Goal: Task Accomplishment & Management: Use online tool/utility

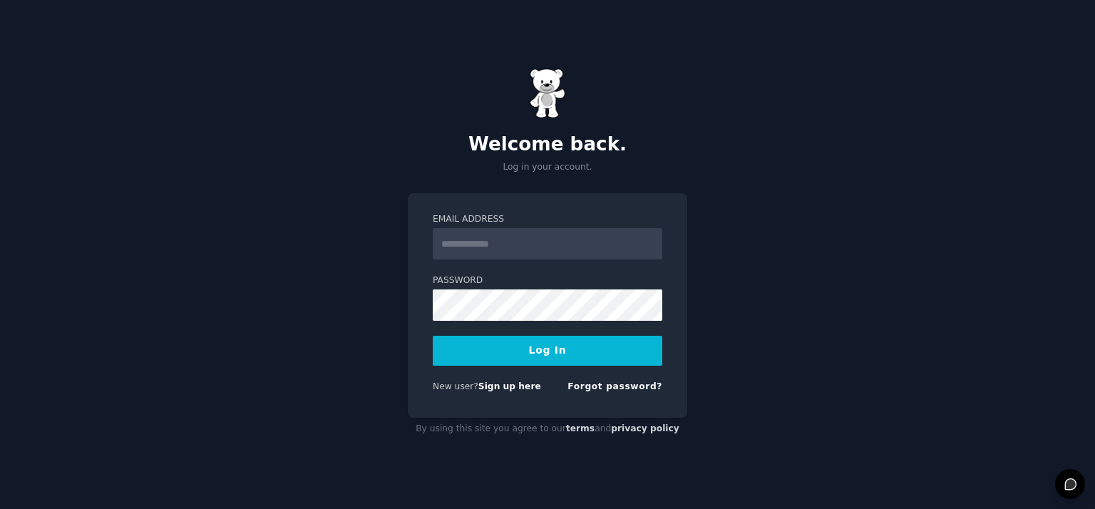
drag, startPoint x: 0, startPoint y: 0, endPoint x: 479, endPoint y: 247, distance: 539.2
click at [479, 247] on input "Email Address" at bounding box center [548, 243] width 230 height 31
type input "**********"
click at [519, 366] on form "**********" at bounding box center [548, 305] width 230 height 185
click at [528, 354] on button "Log In" at bounding box center [548, 351] width 230 height 30
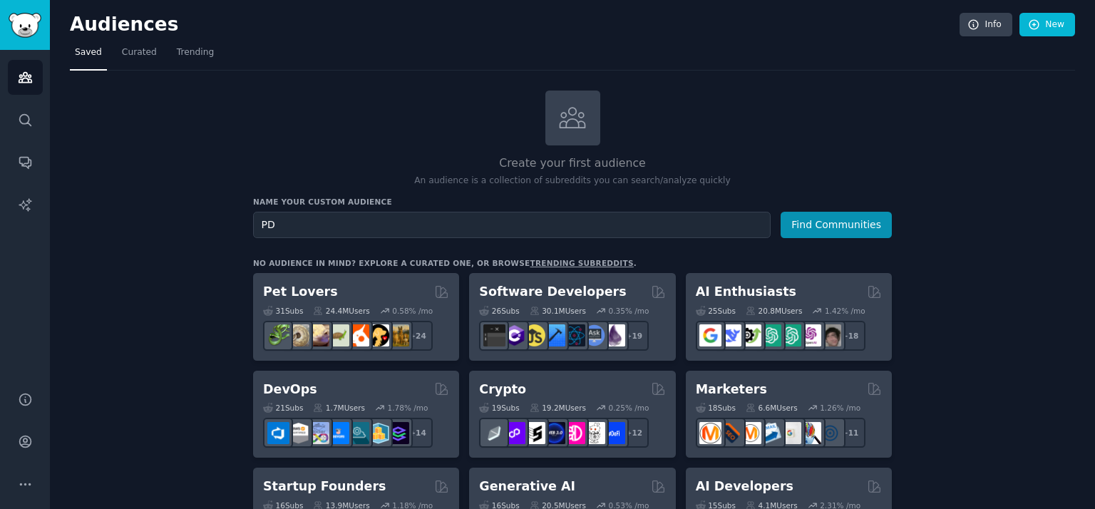
type input "P"
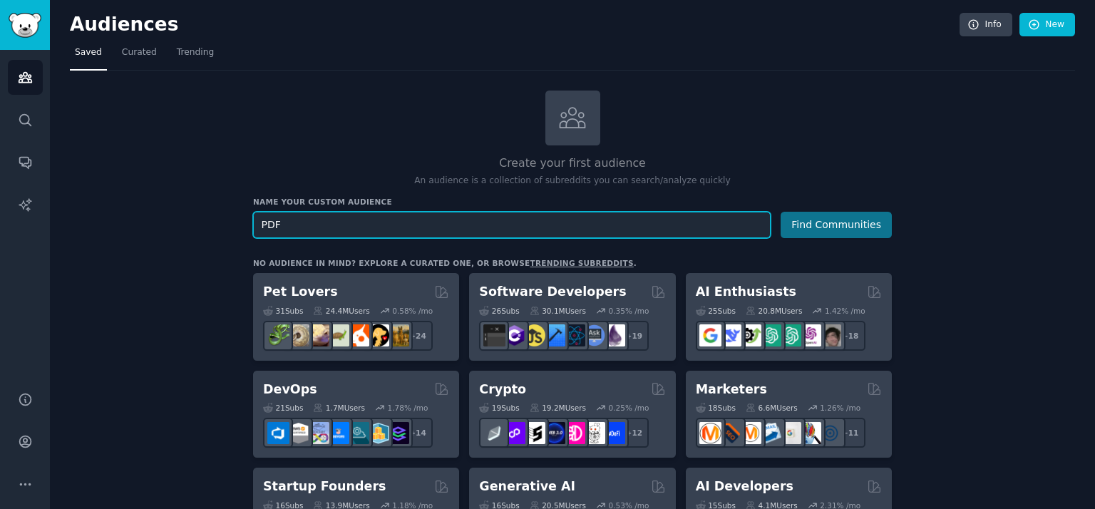
type input "PDF"
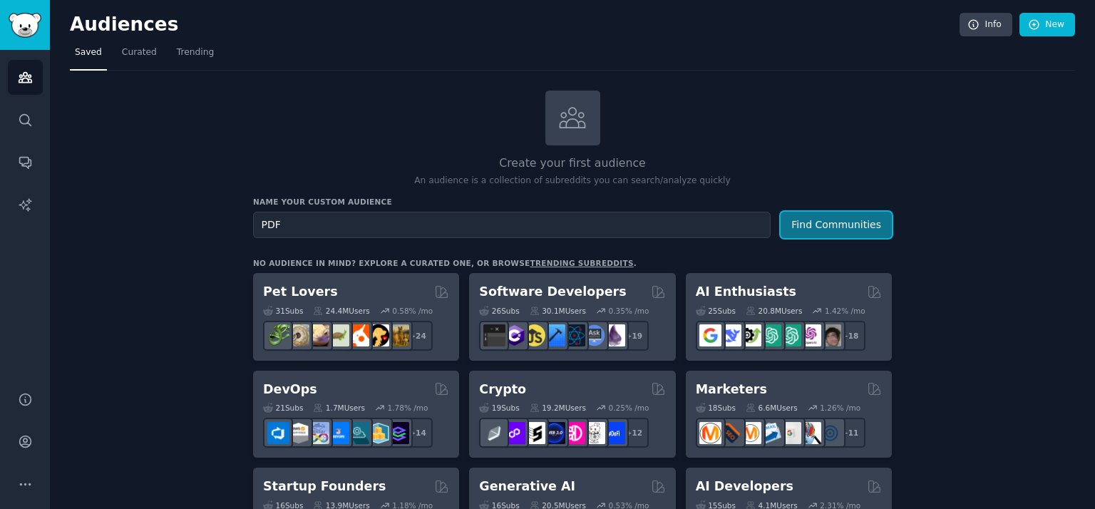
click at [813, 222] on button "Find Communities" at bounding box center [836, 225] width 111 height 26
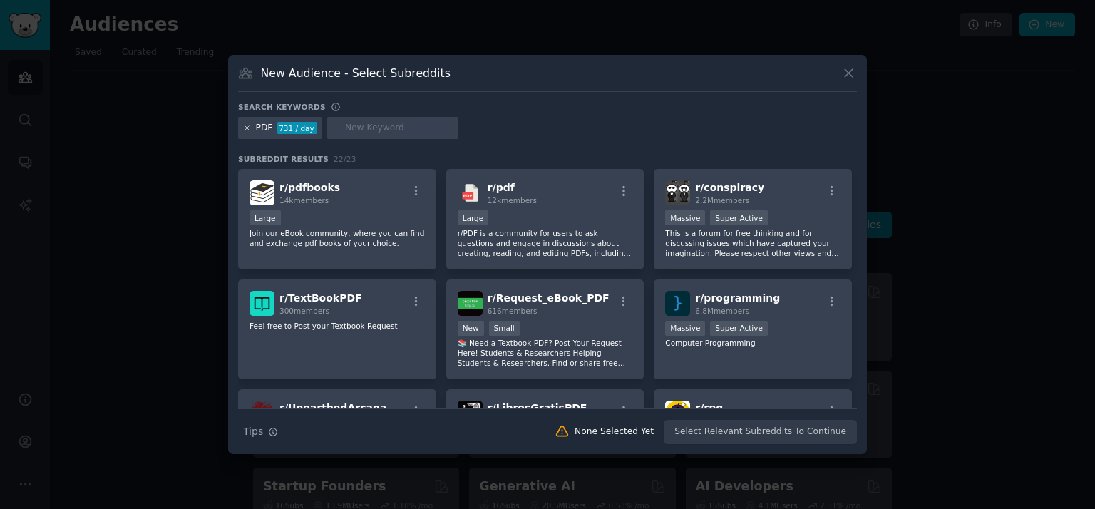
click at [248, 128] on icon at bounding box center [247, 128] width 4 height 4
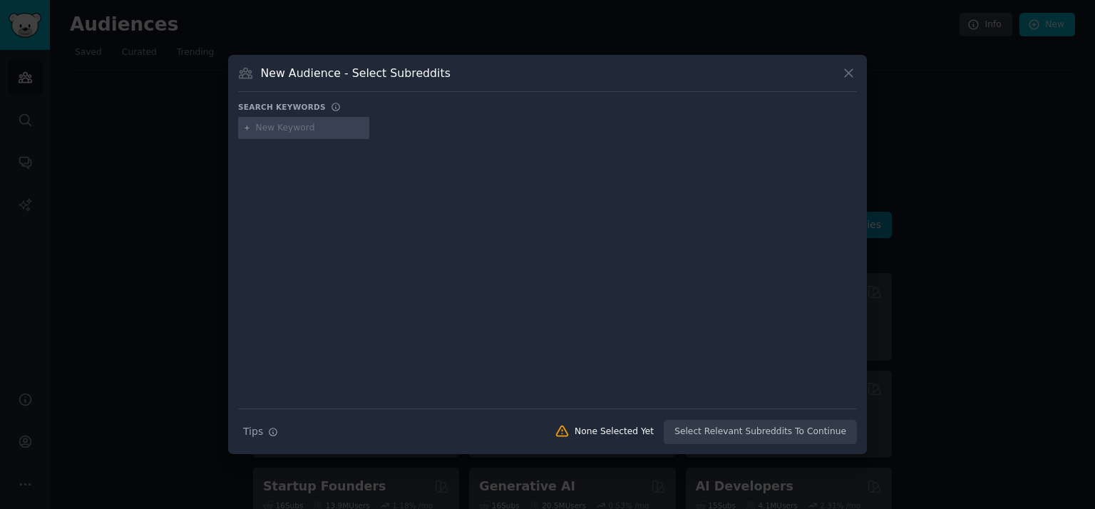
click at [266, 128] on input "text" at bounding box center [310, 128] width 108 height 13
type input "PDF AI"
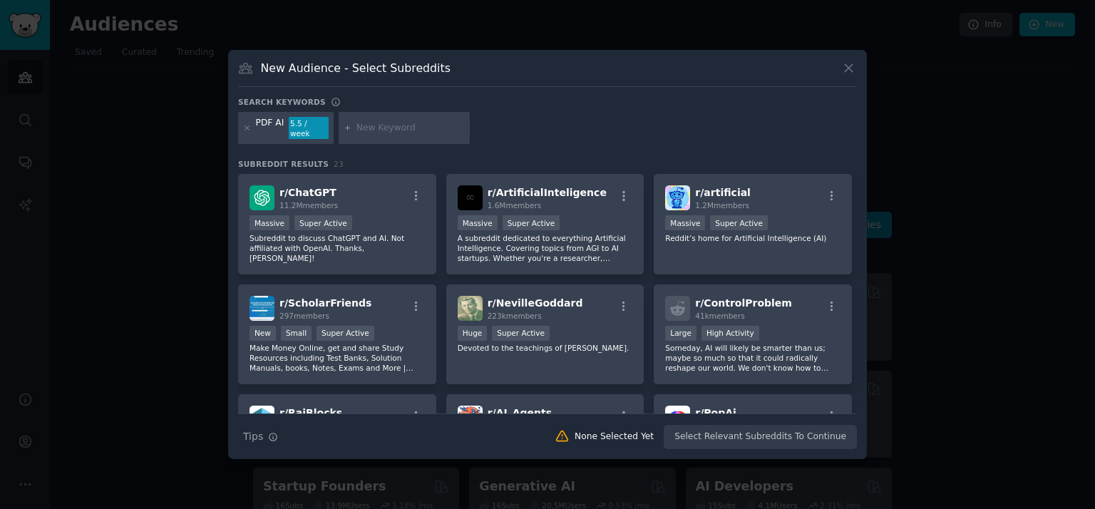
click at [358, 120] on div at bounding box center [404, 128] width 131 height 33
click at [371, 133] on input "text" at bounding box center [410, 128] width 108 height 13
type input "PDF"
click at [250, 126] on icon at bounding box center [247, 128] width 8 height 8
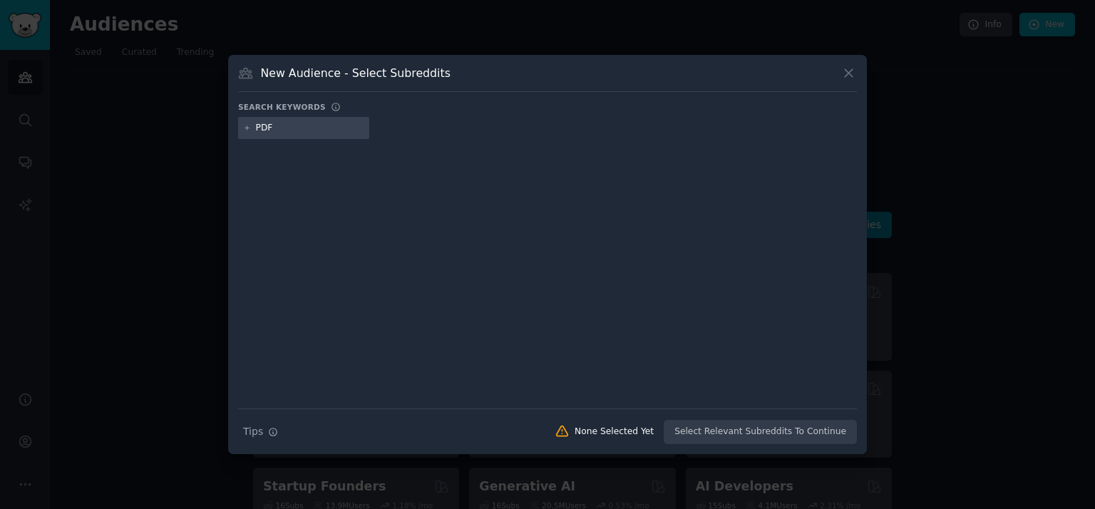
click at [304, 131] on input "PDF" at bounding box center [310, 128] width 108 height 13
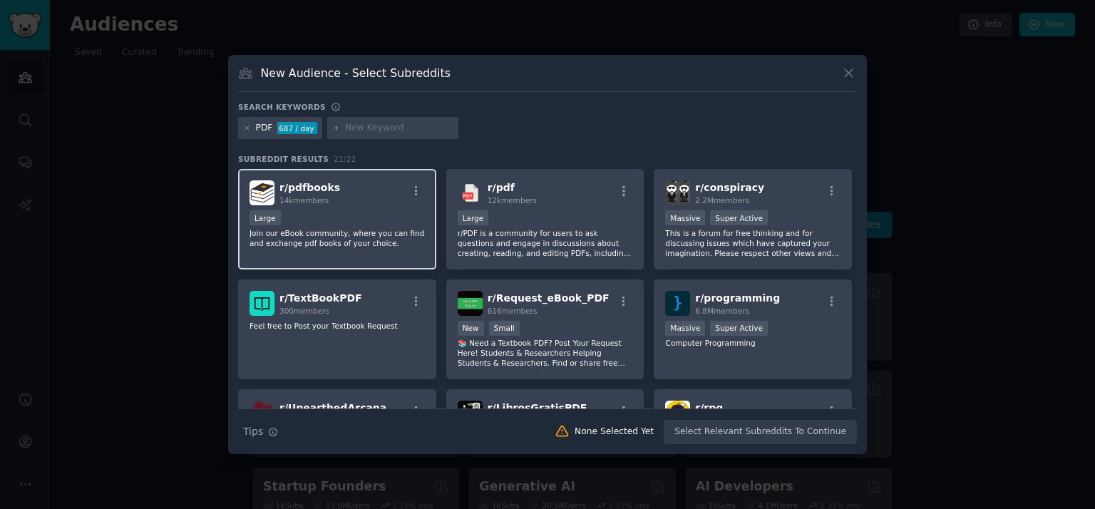
click at [312, 190] on span "r/ pdfbooks" at bounding box center [309, 187] width 61 height 11
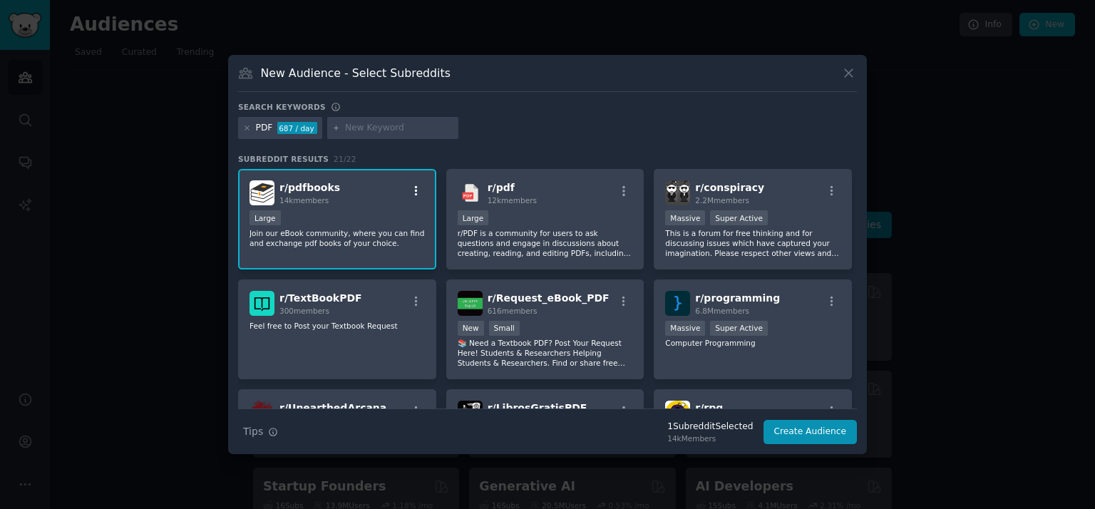
click at [418, 189] on icon "button" at bounding box center [416, 191] width 13 height 13
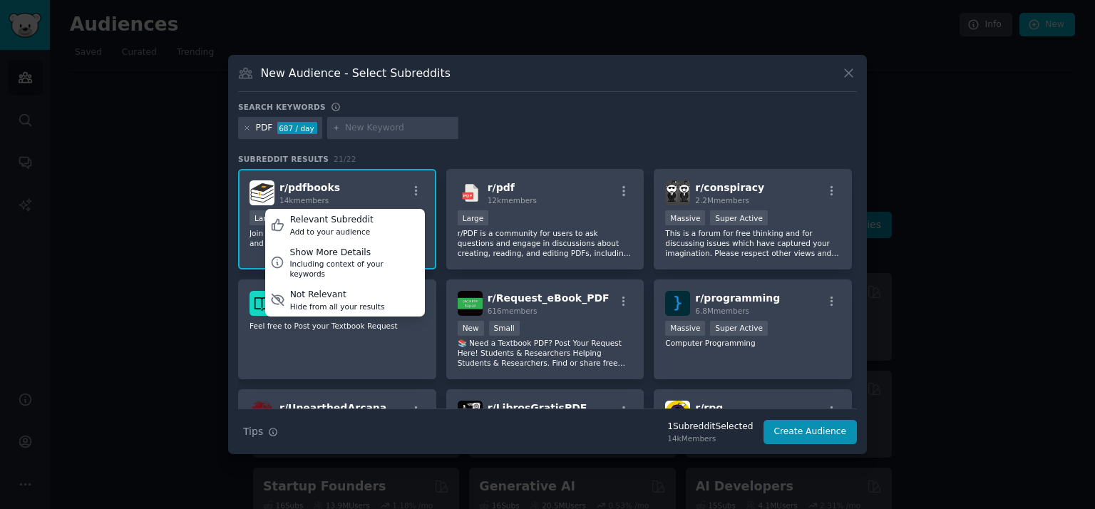
click at [342, 190] on div "r/ pdfbooks 14k members Relevant Subreddit Add to your audience Show More Detai…" at bounding box center [337, 192] width 175 height 25
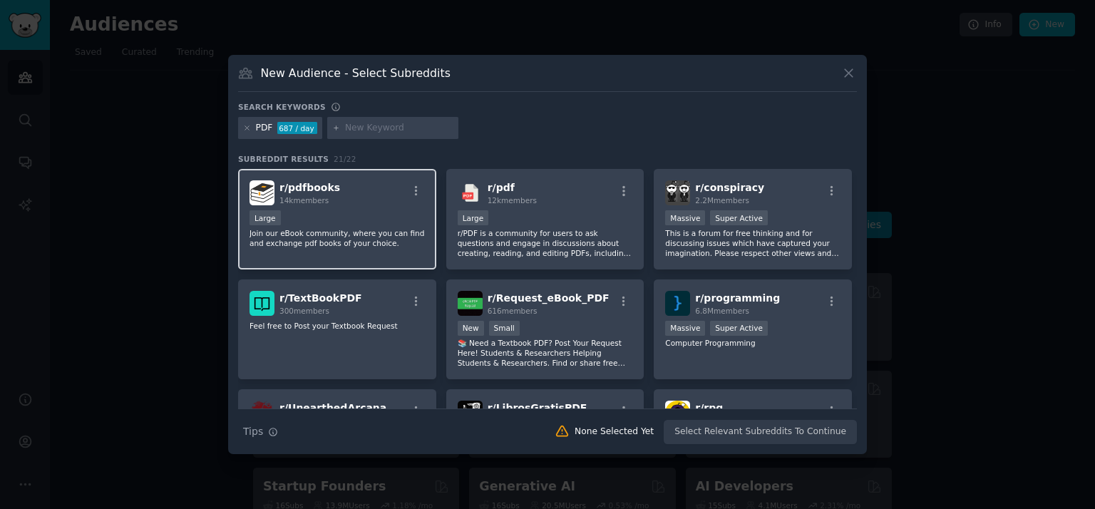
drag, startPoint x: 342, startPoint y: 184, endPoint x: 277, endPoint y: 195, distance: 65.9
click at [277, 195] on div "r/ pdfbooks 14k members" at bounding box center [337, 192] width 175 height 25
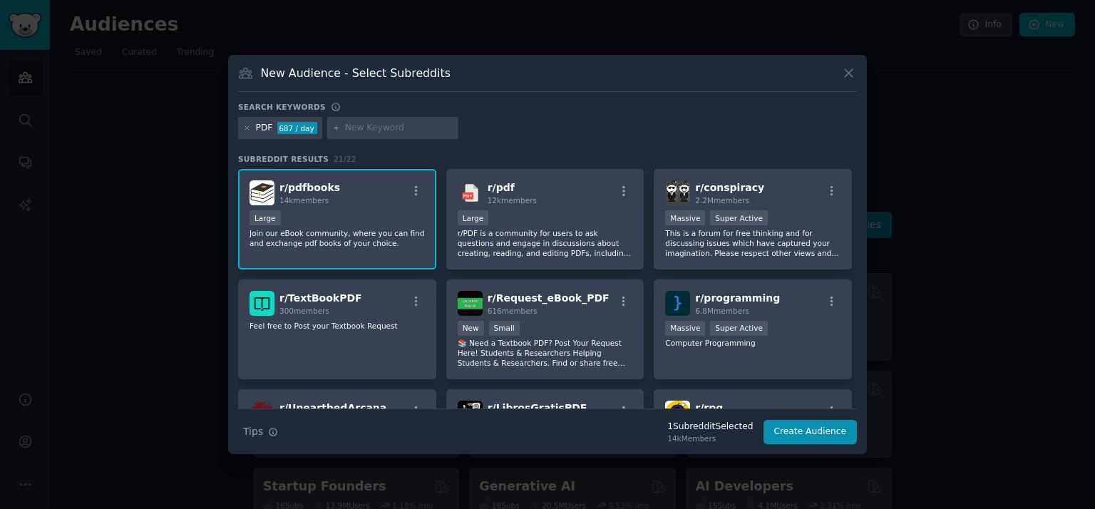
click at [363, 174] on div "r/ pdfbooks 14k members Large Join our eBook community, where you can find and …" at bounding box center [337, 219] width 198 height 101
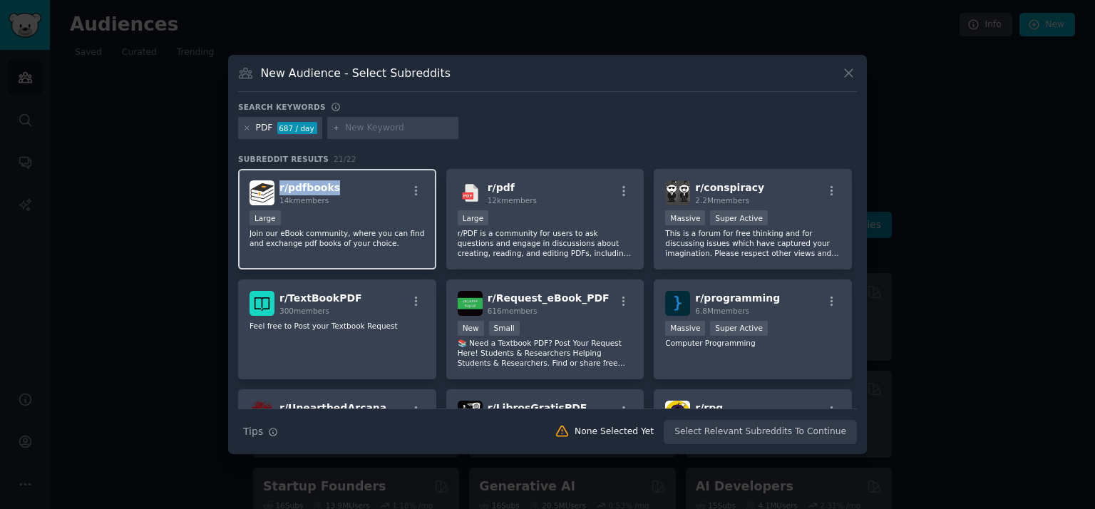
drag, startPoint x: 363, startPoint y: 174, endPoint x: 279, endPoint y: 191, distance: 85.2
click at [279, 191] on div "r/ pdfbooks 14k members Large Join our eBook community, where you can find and …" at bounding box center [337, 219] width 198 height 101
